Goal: Obtain resource: Obtain resource

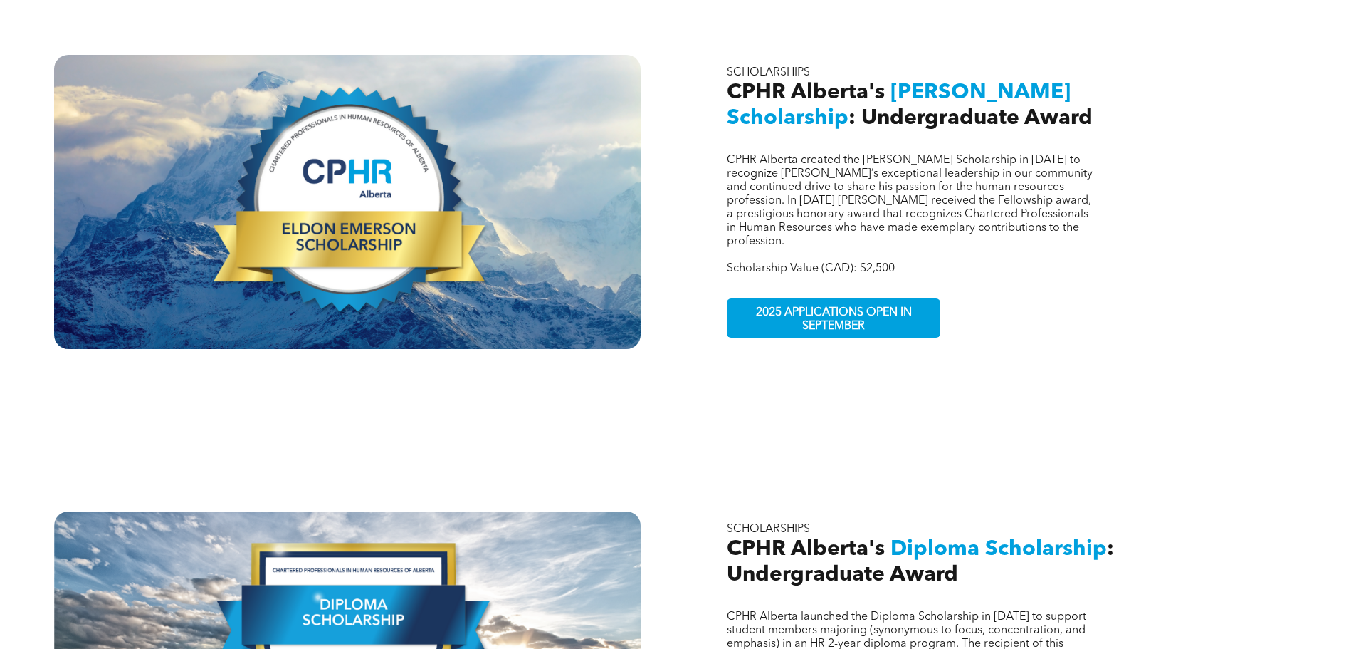
scroll to position [641, 0]
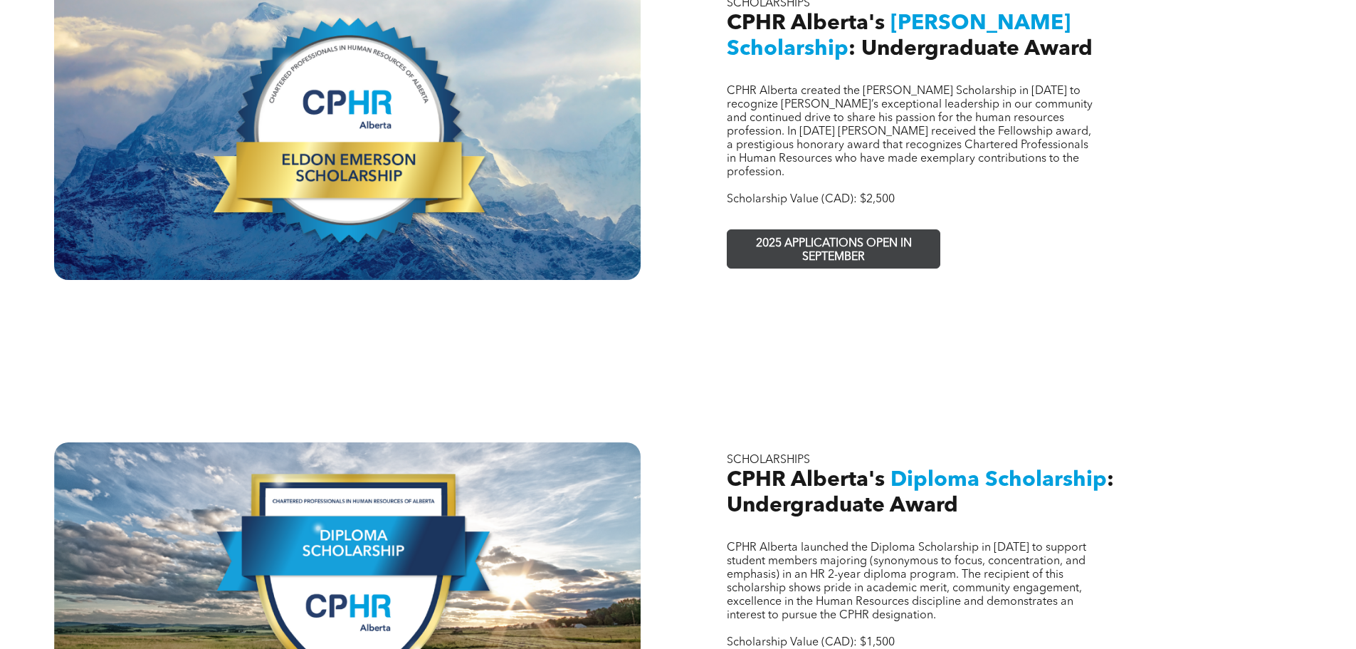
click at [771, 230] on span "2025 APPLICATIONS OPEN IN SEPTEMBER" at bounding box center [834, 250] width 208 height 41
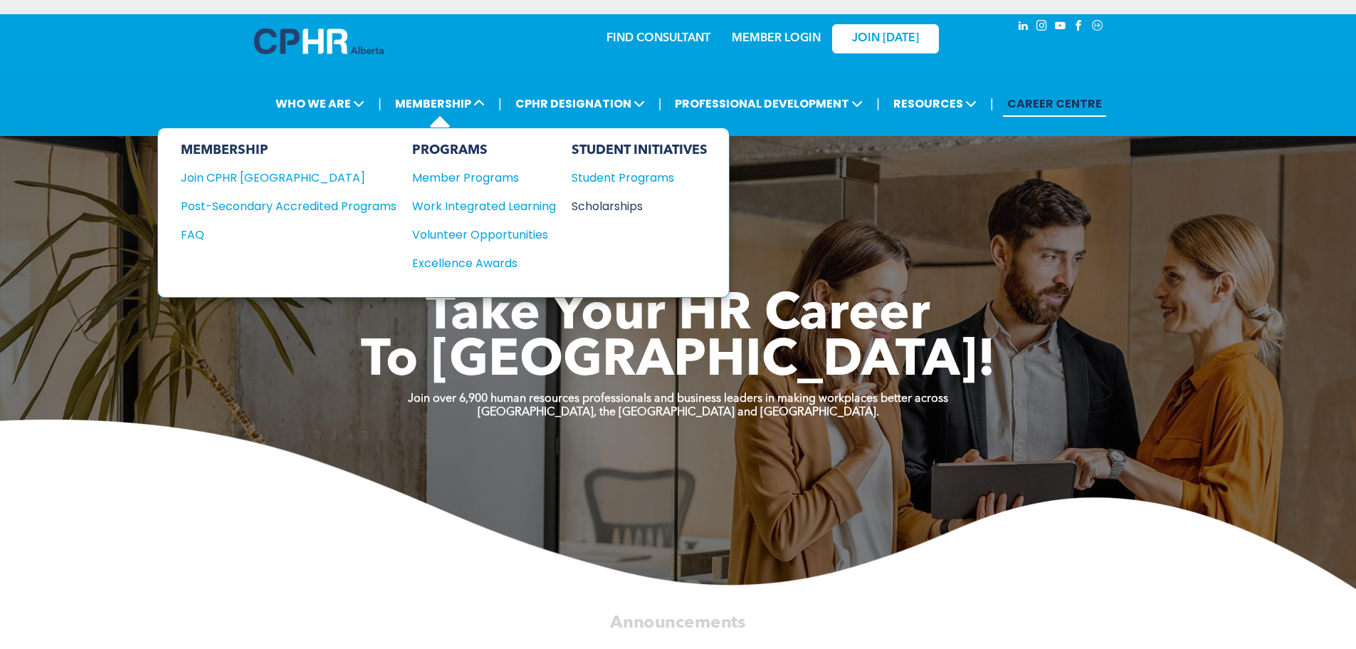
click at [638, 203] on div "Scholarships" at bounding box center [633, 206] width 122 height 18
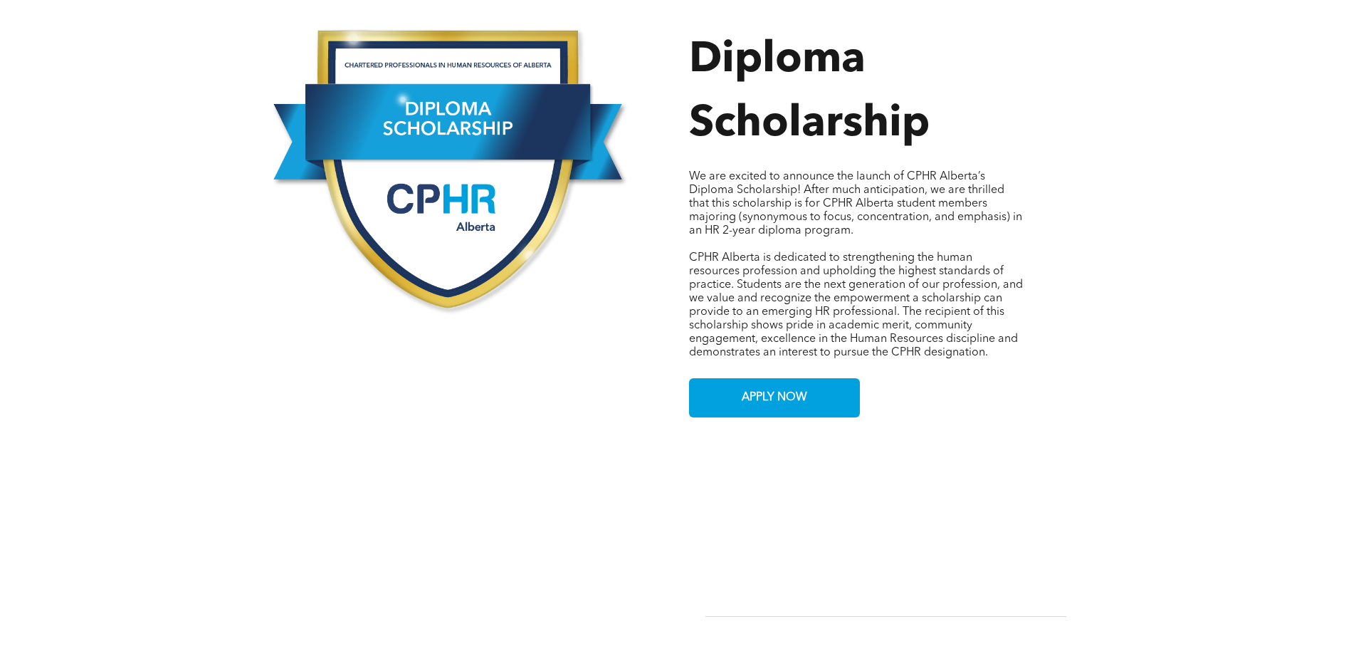
scroll to position [783, 0]
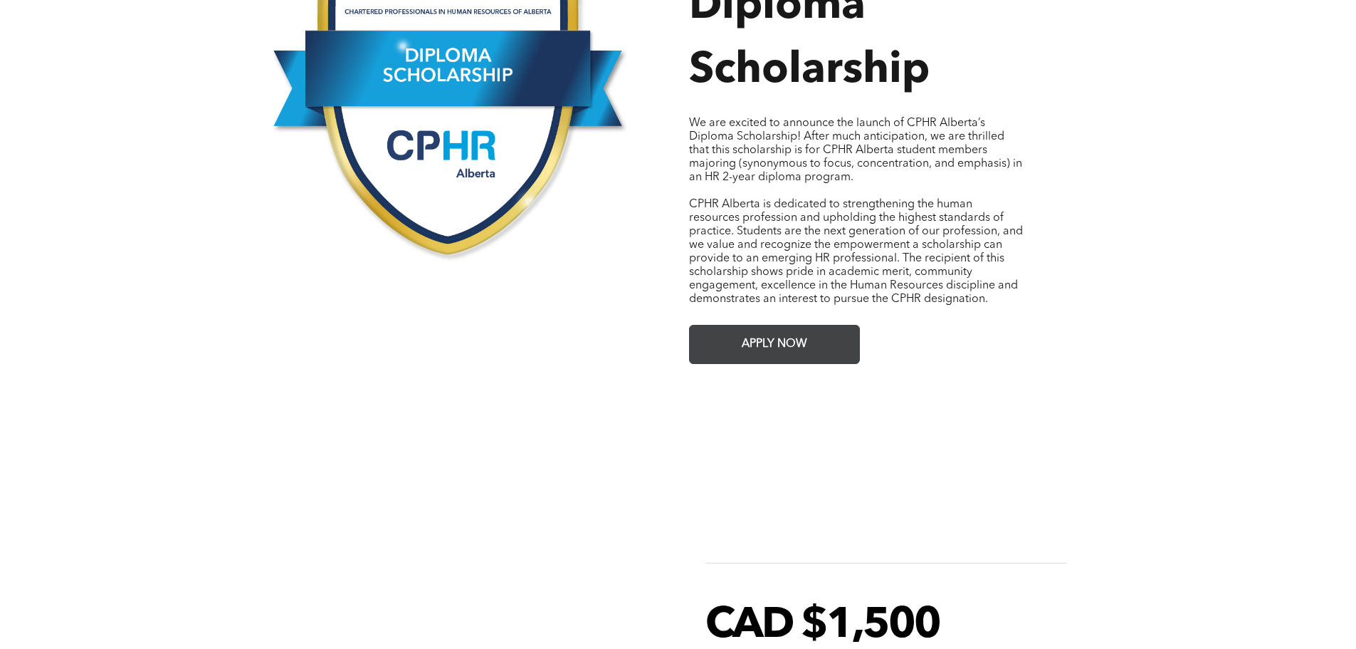
click at [785, 330] on span "APPLY NOW" at bounding box center [774, 344] width 75 height 28
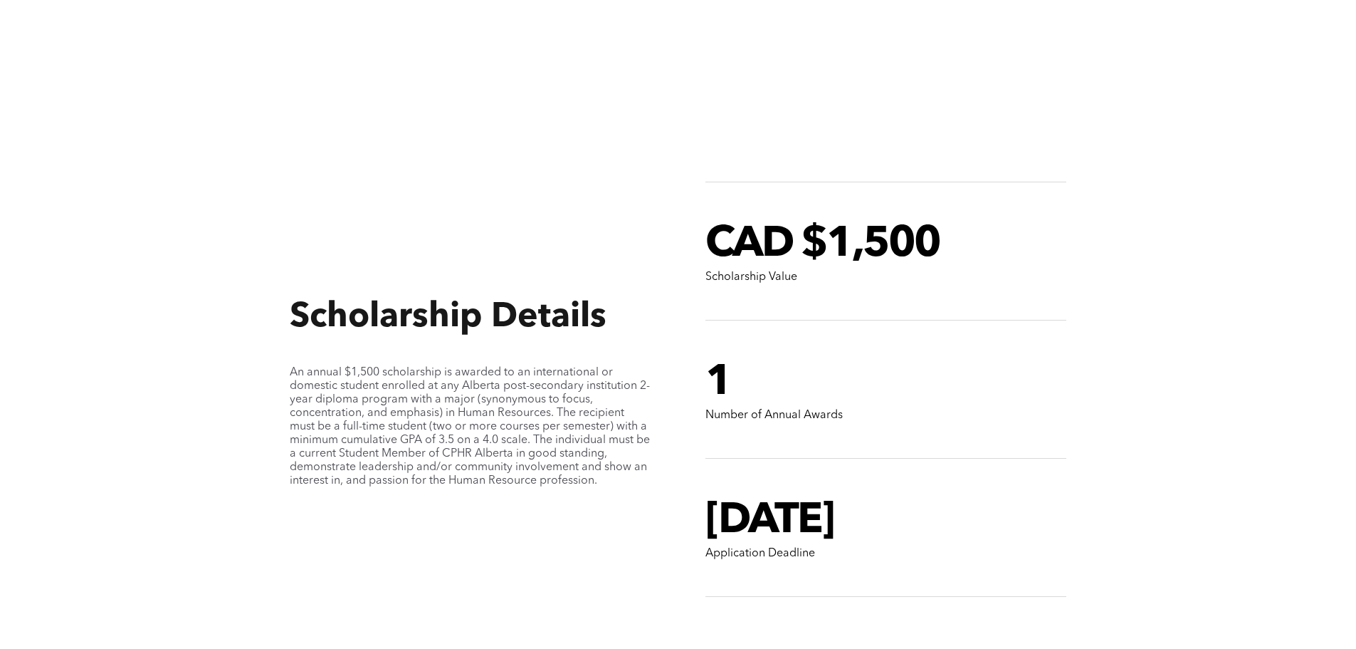
scroll to position [1139, 0]
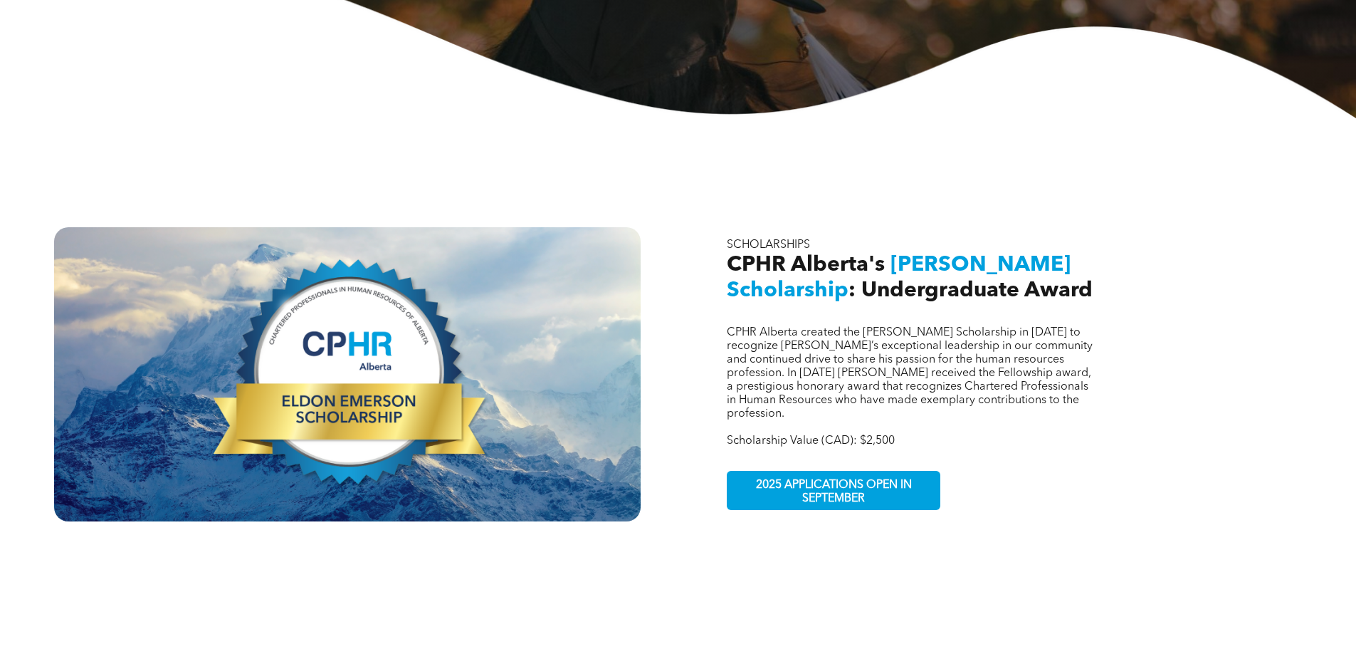
scroll to position [570, 0]
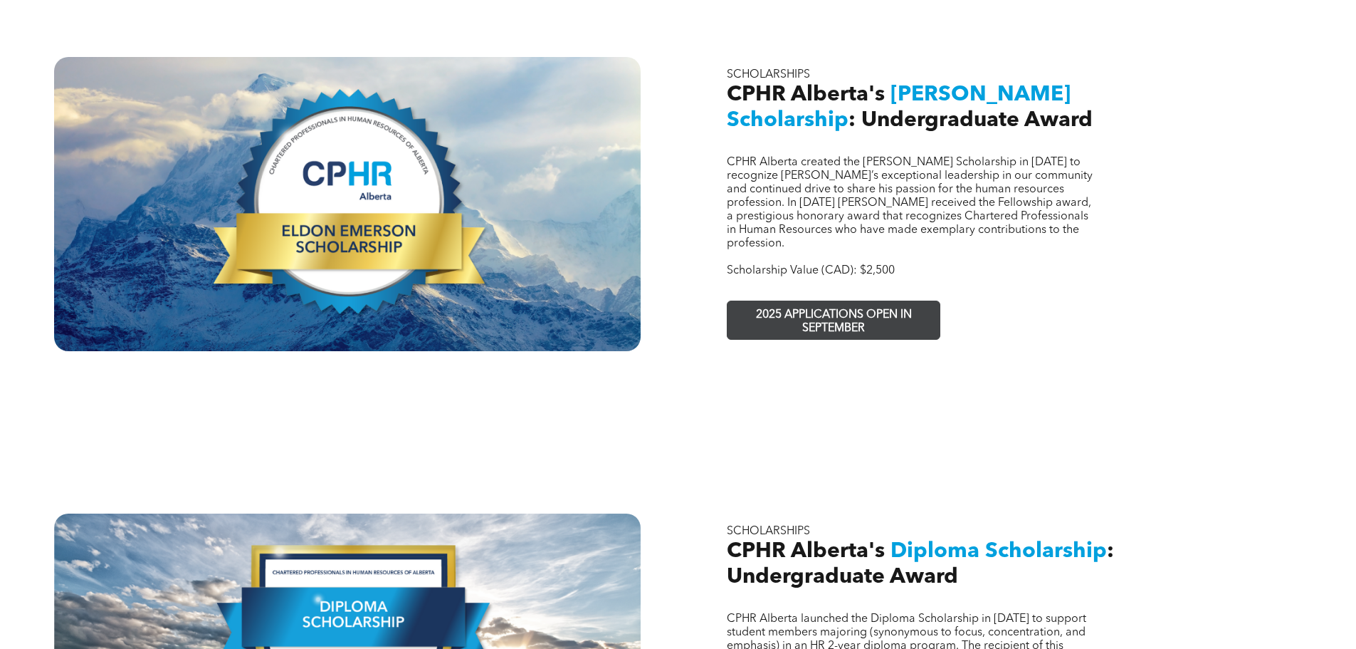
click at [782, 301] on span "2025 APPLICATIONS OPEN IN SEPTEMBER" at bounding box center [834, 321] width 208 height 41
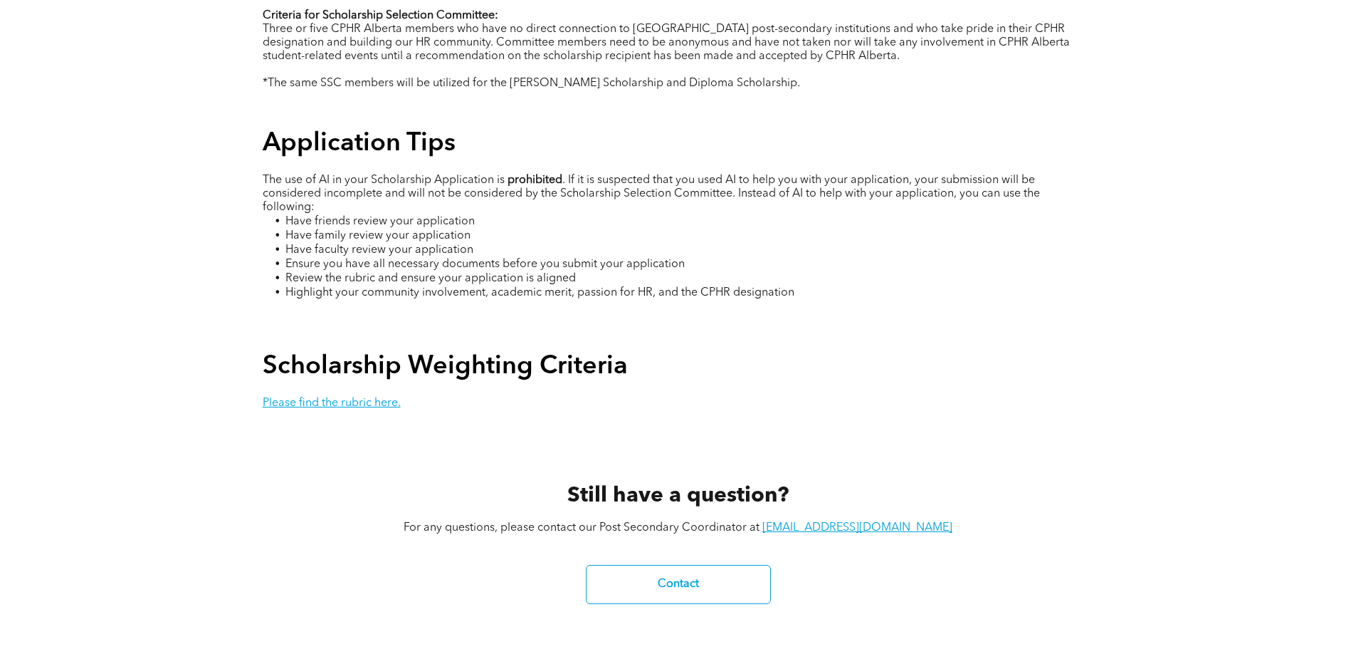
scroll to position [2563, 0]
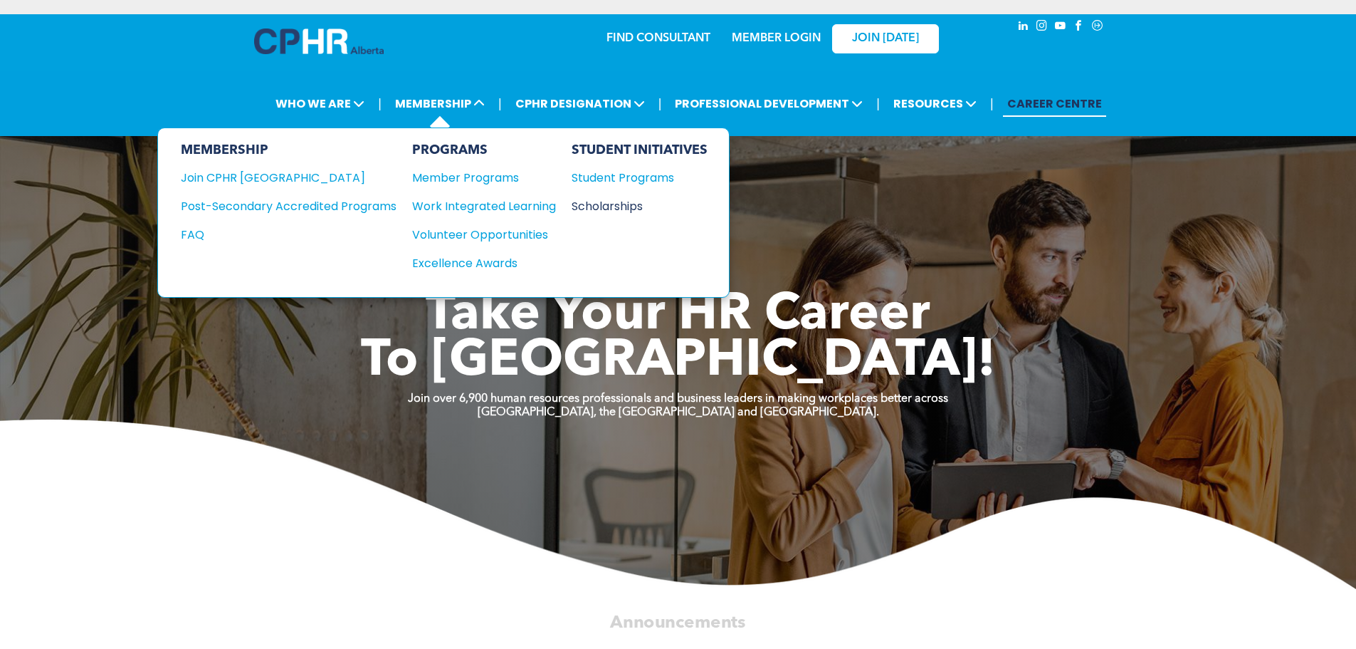
click at [595, 211] on div "Scholarships" at bounding box center [633, 206] width 122 height 18
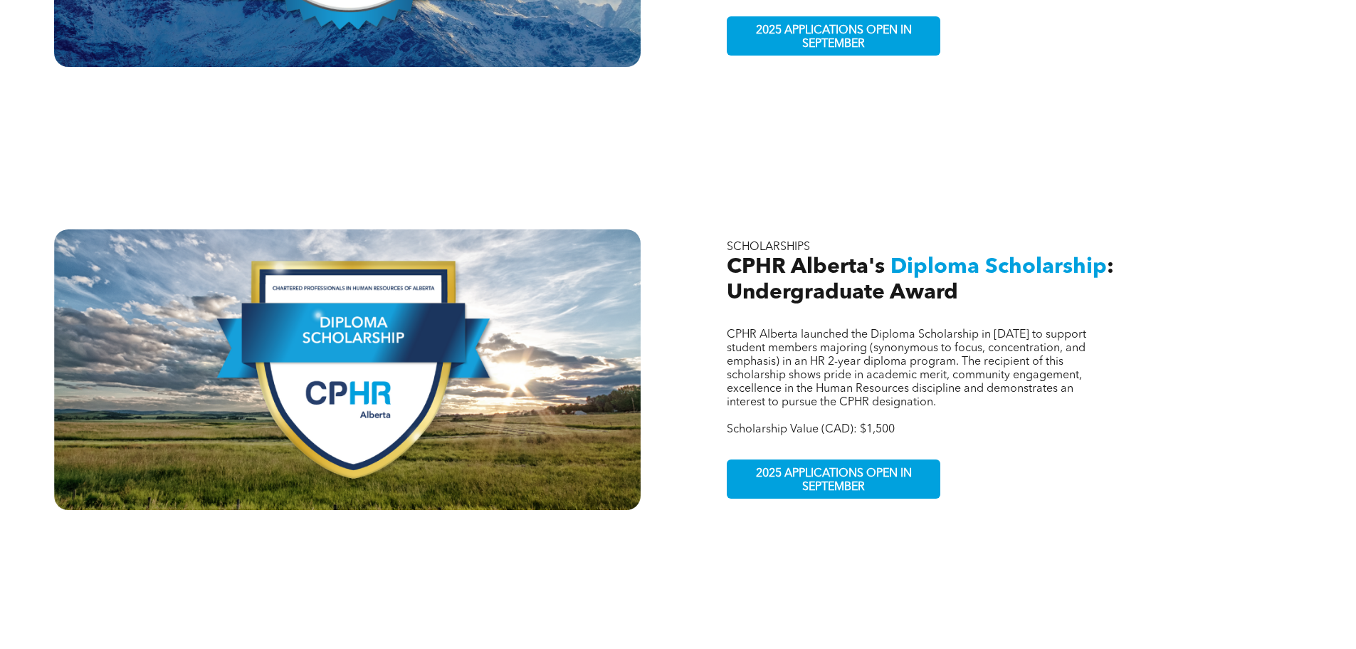
scroll to position [926, 0]
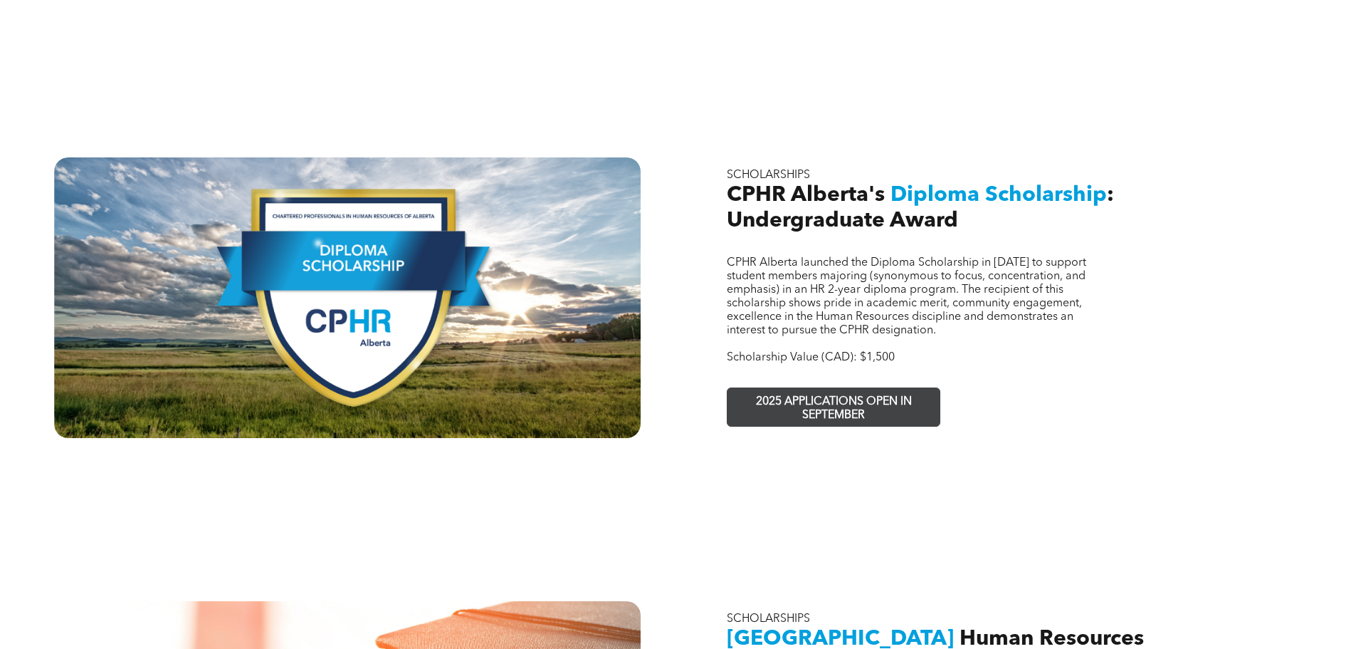
click at [788, 388] on span "2025 APPLICATIONS OPEN IN SEPTEMBER" at bounding box center [834, 408] width 208 height 41
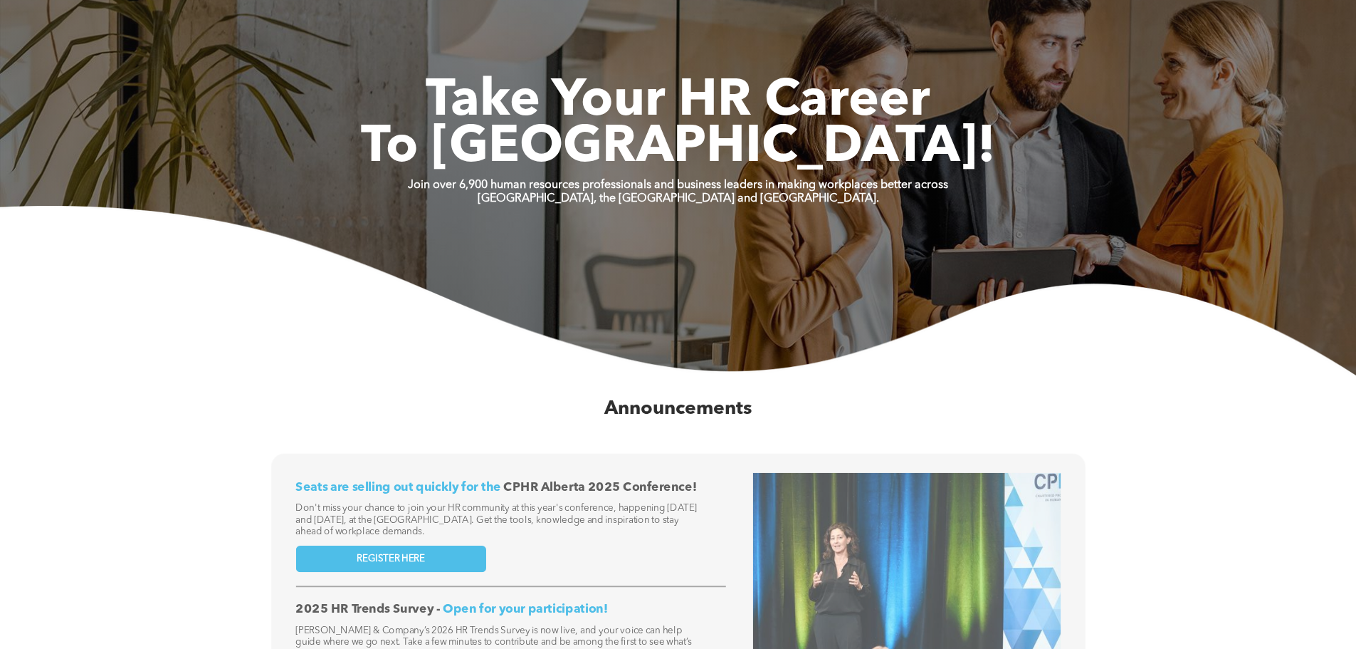
scroll to position [285, 0]
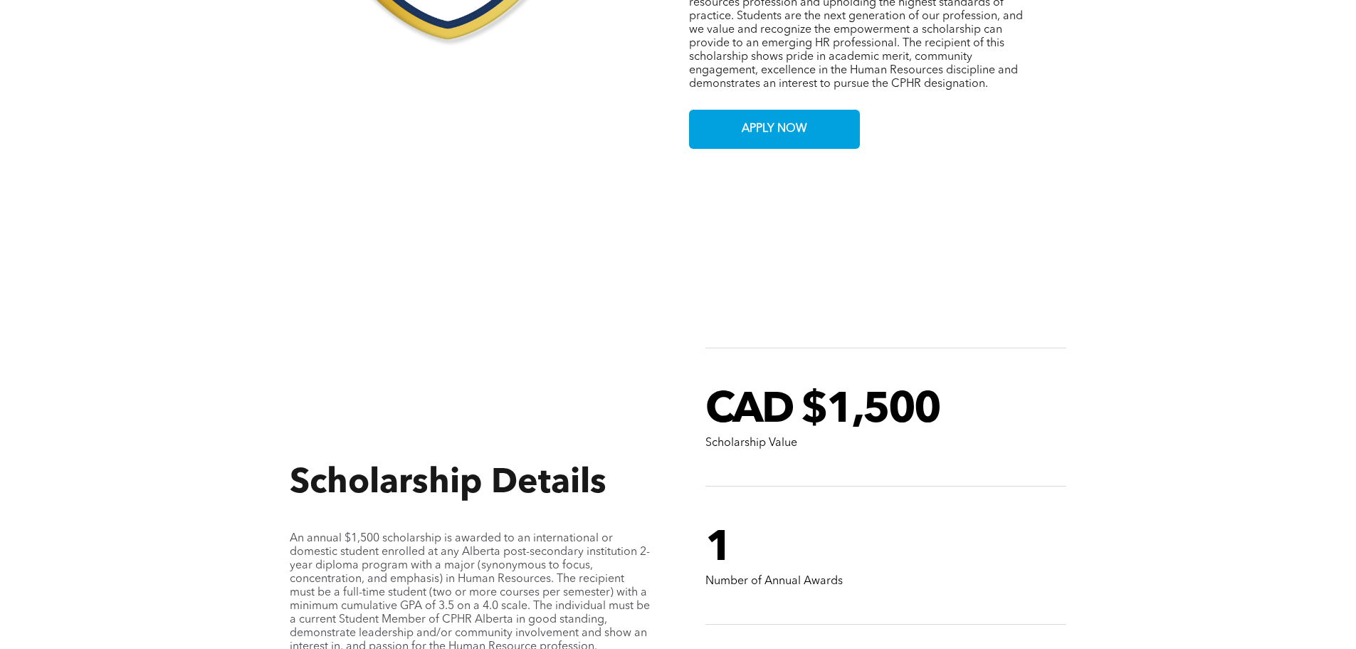
scroll to position [997, 0]
